Goal: Navigation & Orientation: Find specific page/section

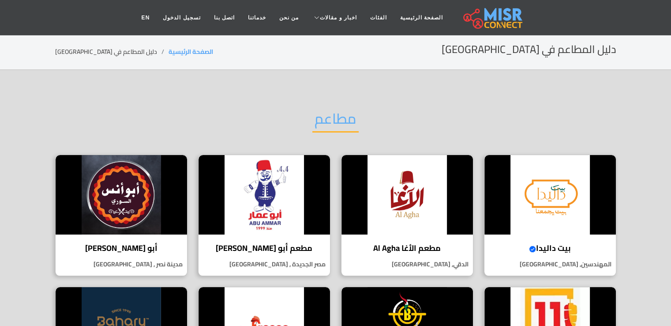
drag, startPoint x: 671, startPoint y: 75, endPoint x: 674, endPoint y: 138, distance: 62.7
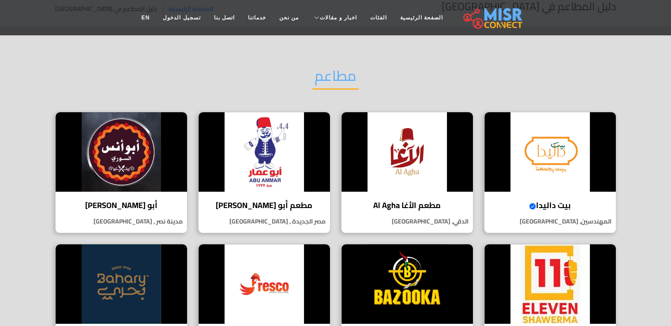
scroll to position [36, 0]
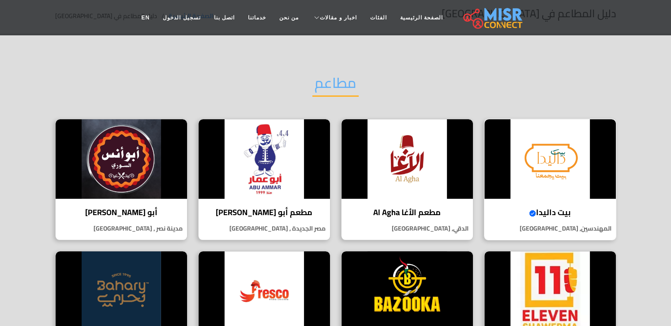
click at [550, 172] on img at bounding box center [549, 158] width 131 height 79
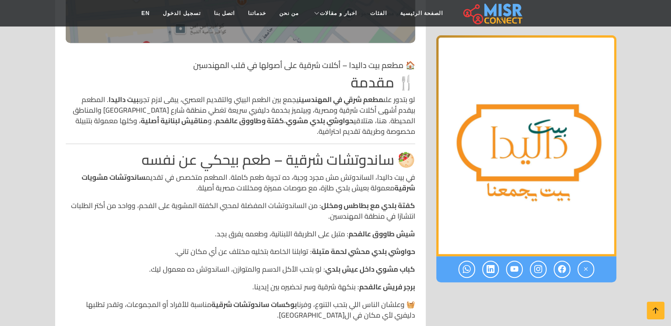
scroll to position [345, 0]
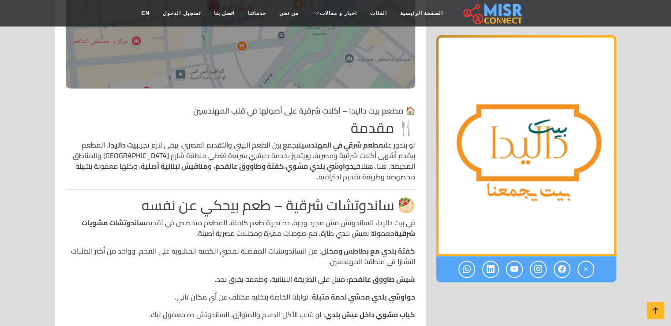
drag, startPoint x: 676, startPoint y: 16, endPoint x: 677, endPoint y: 29, distance: 12.8
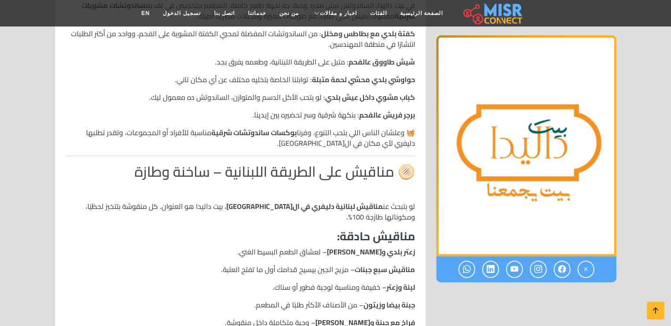
scroll to position [516, 0]
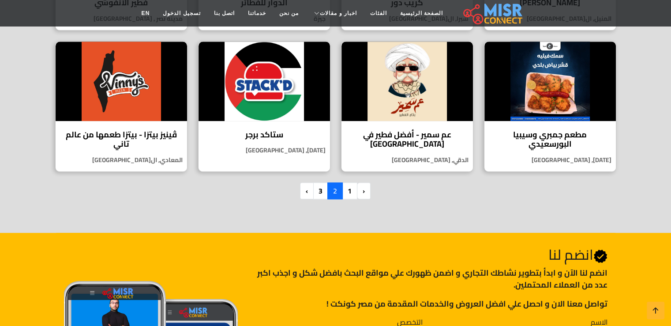
scroll to position [621, 0]
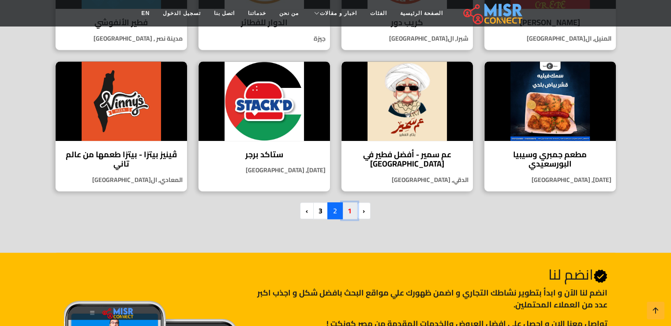
click at [350, 210] on link "1" at bounding box center [349, 210] width 15 height 17
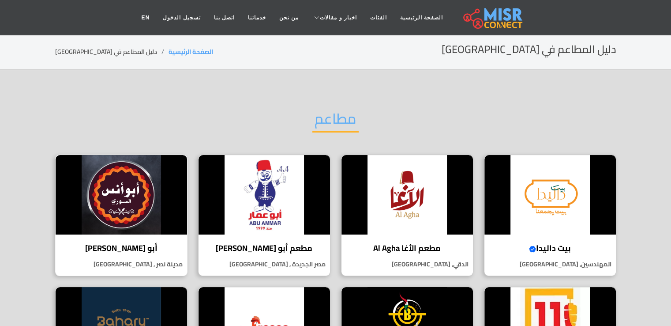
click at [142, 247] on h4 "أبو أنس السوري" at bounding box center [121, 248] width 118 height 10
click at [270, 227] on img at bounding box center [264, 194] width 131 height 79
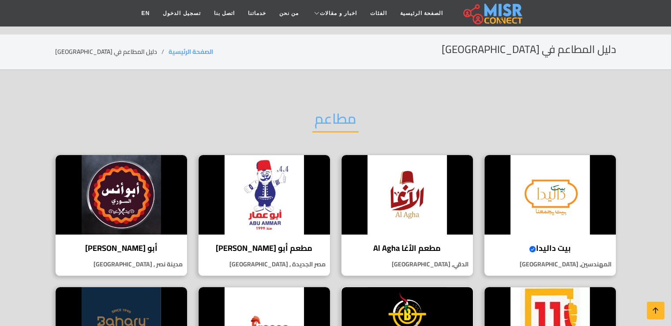
click at [417, 287] on img at bounding box center [406, 326] width 131 height 79
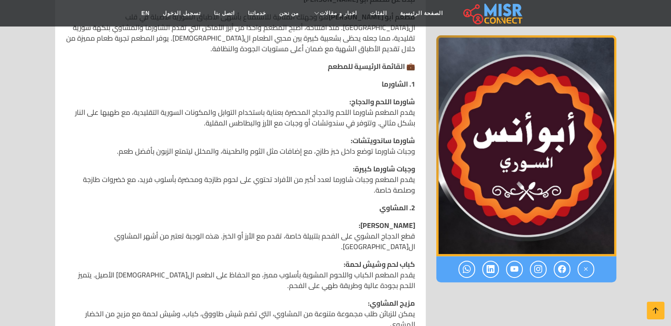
scroll to position [262, 0]
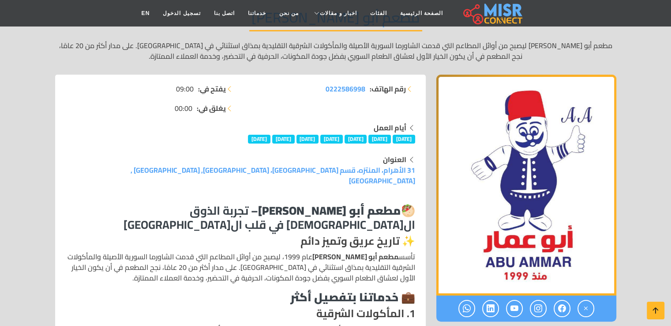
scroll to position [6, 0]
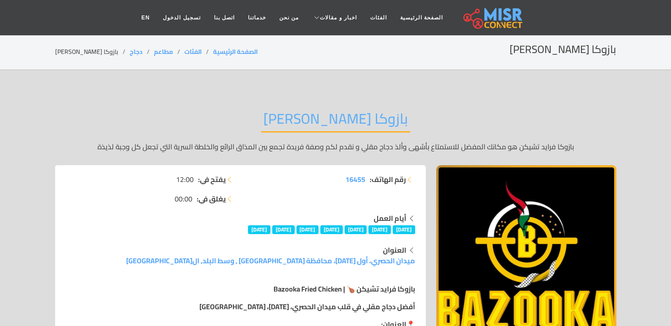
scroll to position [30, 0]
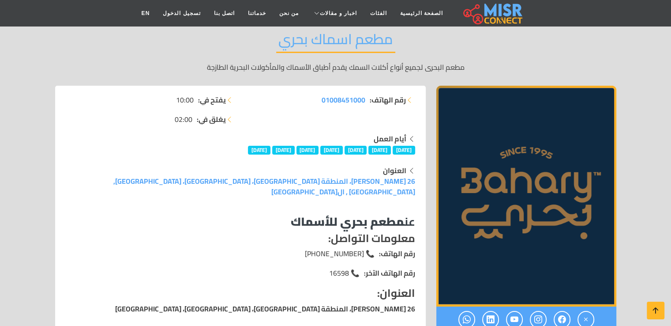
scroll to position [75, 0]
